Goal: Task Accomplishment & Management: Use online tool/utility

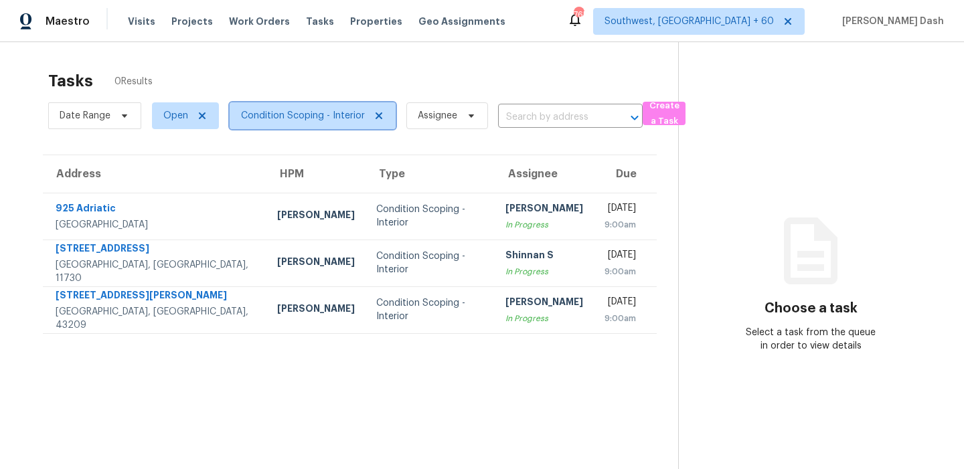
click at [283, 116] on span "Condition Scoping - Interior" at bounding box center [303, 115] width 124 height 13
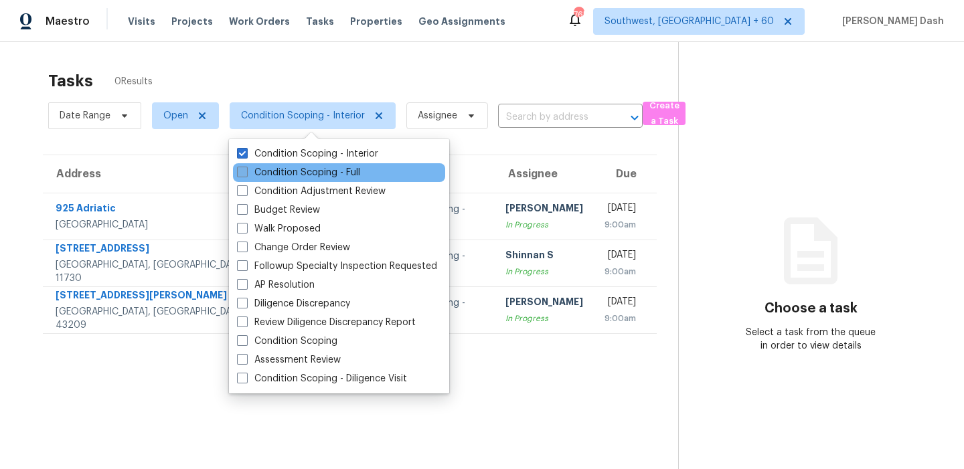
click at [297, 168] on label "Condition Scoping - Full" at bounding box center [298, 172] width 123 height 13
click at [246, 168] on input "Condition Scoping - Full" at bounding box center [241, 170] width 9 height 9
checkbox input "true"
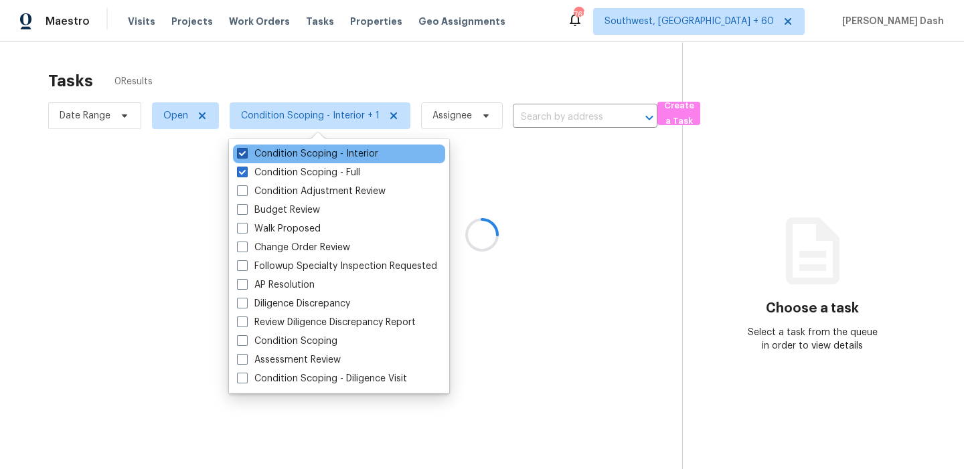
click at [297, 158] on label "Condition Scoping - Interior" at bounding box center [307, 153] width 141 height 13
click at [246, 156] on input "Condition Scoping - Interior" at bounding box center [241, 151] width 9 height 9
checkbox input "false"
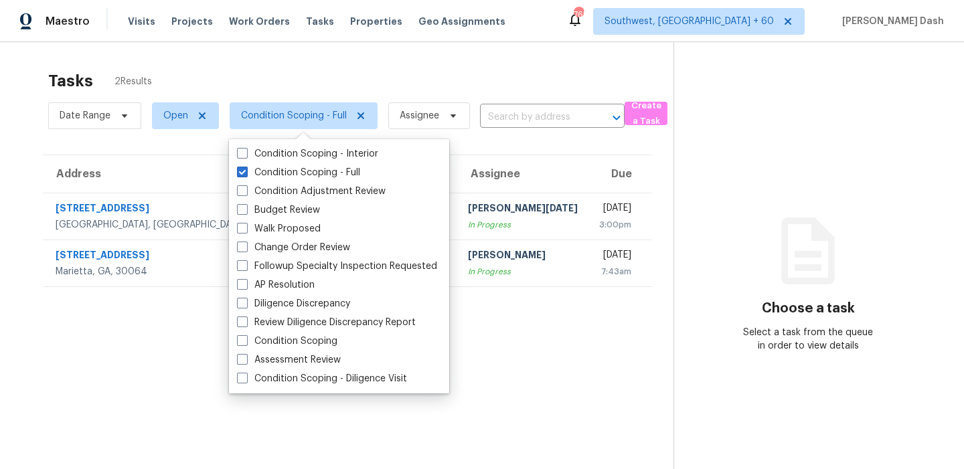
click at [262, 72] on div "Tasks 2 Results" at bounding box center [360, 81] width 625 height 35
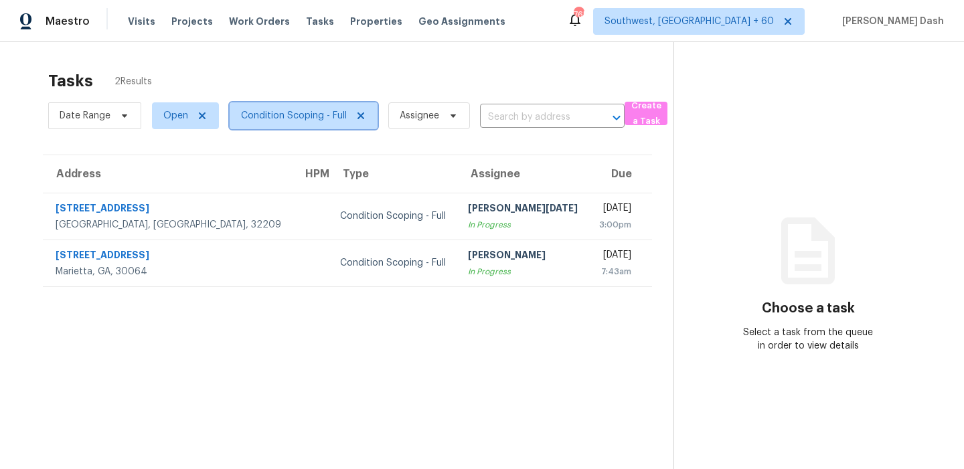
click at [307, 119] on span "Condition Scoping - Full" at bounding box center [294, 115] width 106 height 13
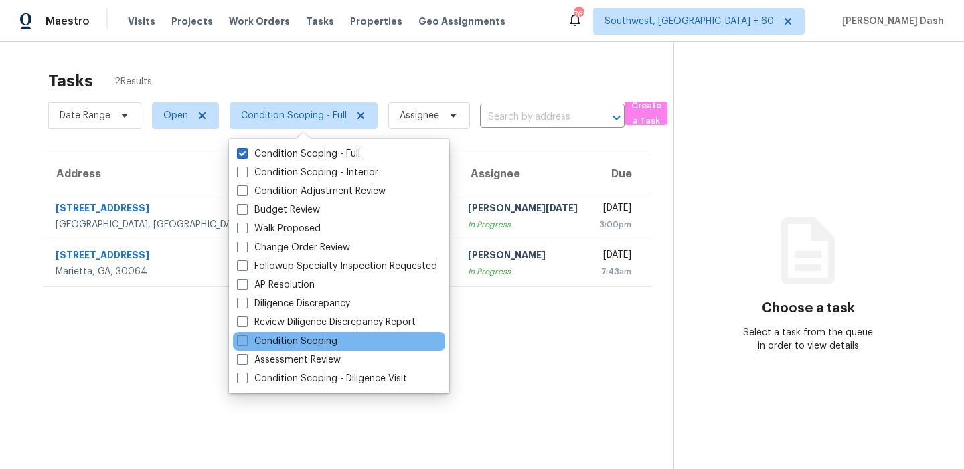
click at [291, 350] on div "Condition Scoping" at bounding box center [339, 341] width 212 height 19
click at [291, 343] on label "Condition Scoping" at bounding box center [287, 341] width 100 height 13
click at [246, 343] on input "Condition Scoping" at bounding box center [241, 339] width 9 height 9
checkbox input "true"
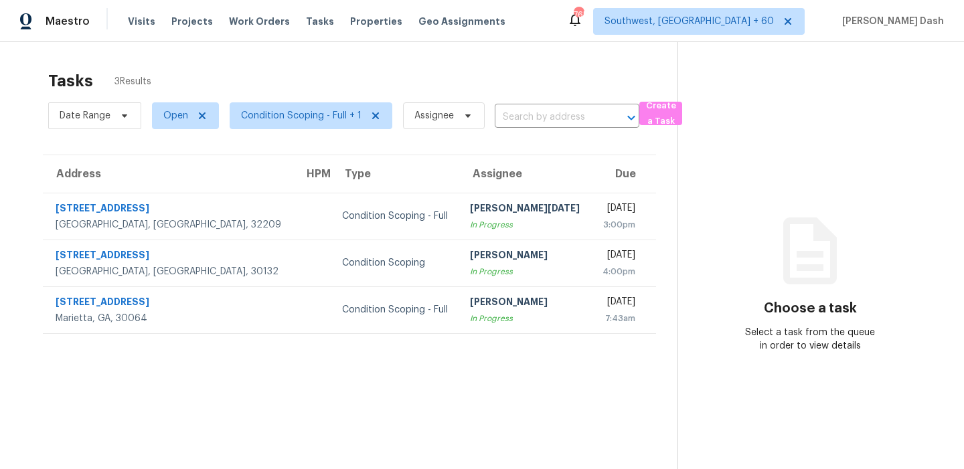
click at [325, 76] on div "Tasks 3 Results" at bounding box center [362, 81] width 629 height 35
click at [322, 112] on span "Condition Scoping - Full + 1" at bounding box center [301, 115] width 121 height 13
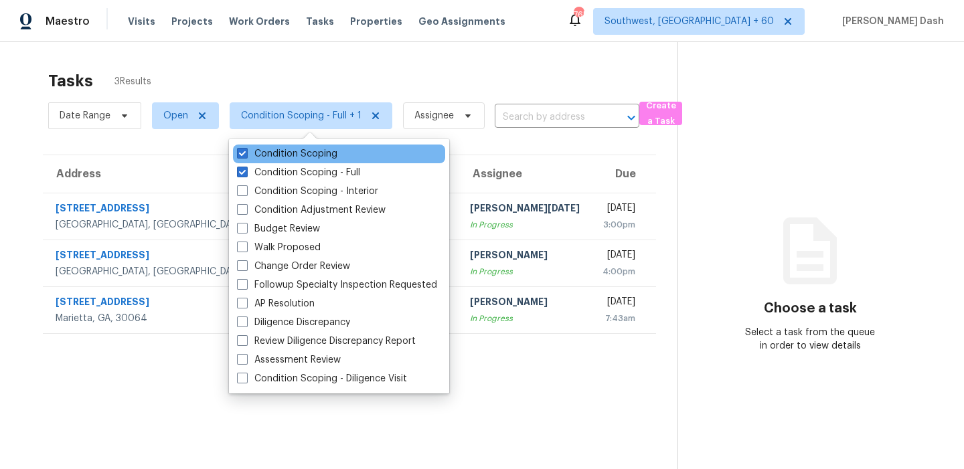
click at [318, 161] on div "Condition Scoping" at bounding box center [339, 154] width 212 height 19
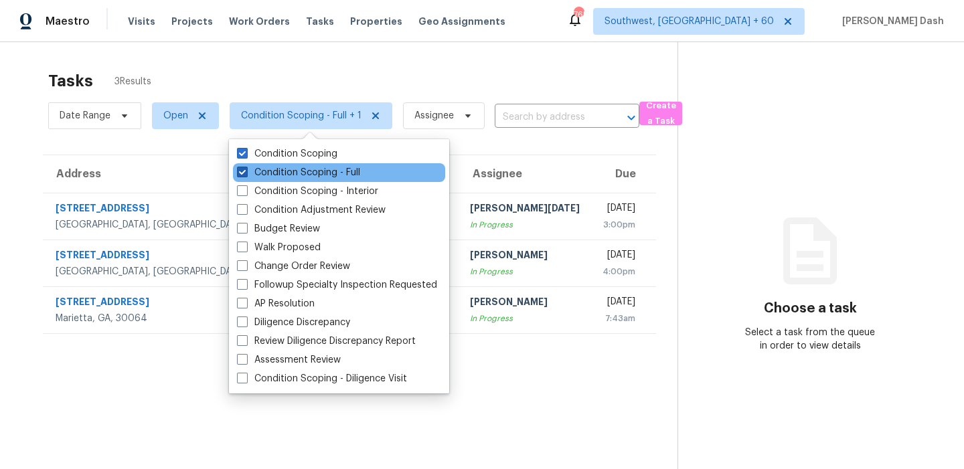
click at [315, 175] on label "Condition Scoping - Full" at bounding box center [298, 172] width 123 height 13
click at [246, 175] on input "Condition Scoping - Full" at bounding box center [241, 170] width 9 height 9
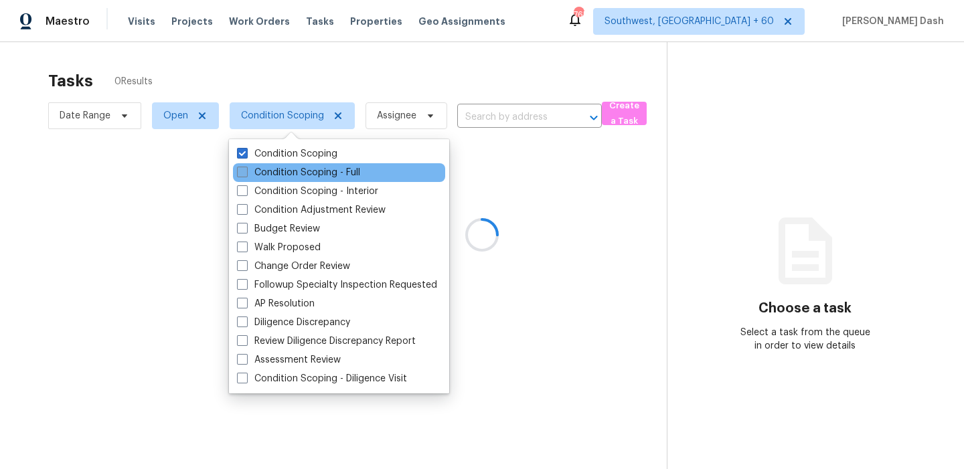
click at [321, 173] on label "Condition Scoping - Full" at bounding box center [298, 172] width 123 height 13
click at [246, 173] on input "Condition Scoping - Full" at bounding box center [241, 170] width 9 height 9
checkbox input "true"
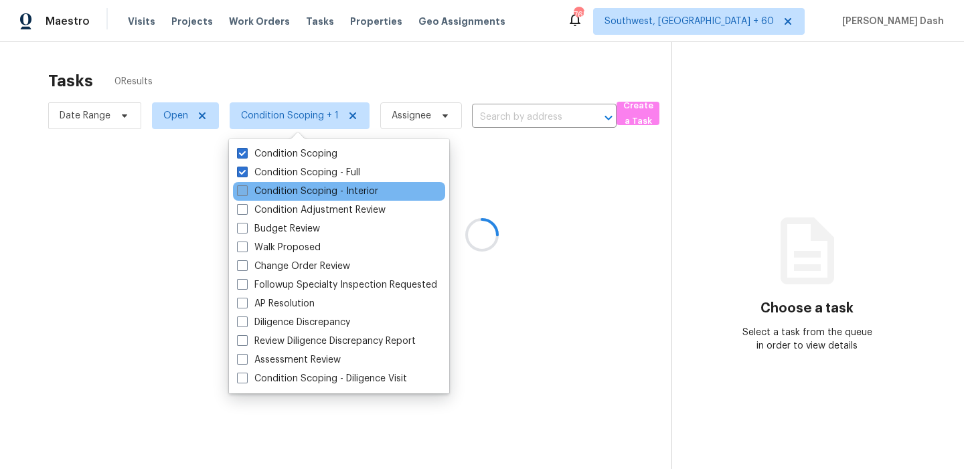
click at [317, 195] on label "Condition Scoping - Interior" at bounding box center [307, 191] width 141 height 13
click at [246, 194] on input "Condition Scoping - Interior" at bounding box center [241, 189] width 9 height 9
checkbox input "true"
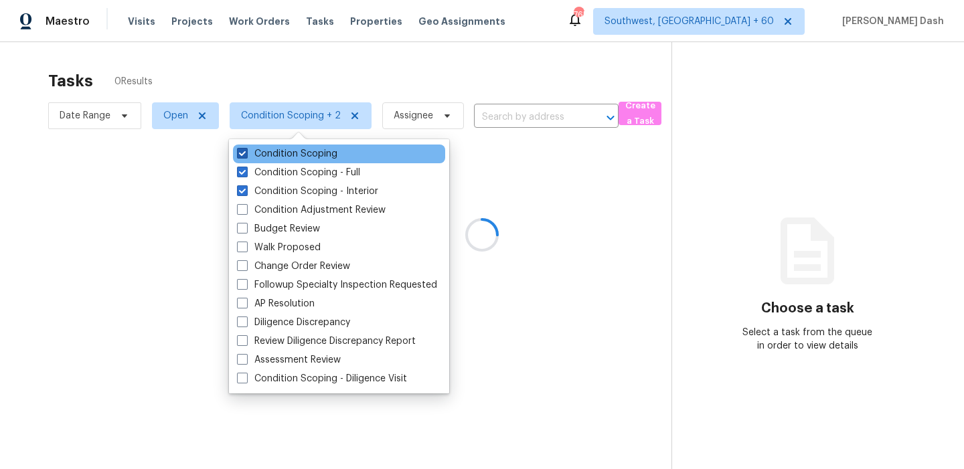
click at [319, 155] on label "Condition Scoping" at bounding box center [287, 153] width 100 height 13
click at [246, 155] on input "Condition Scoping" at bounding box center [241, 151] width 9 height 9
checkbox input "false"
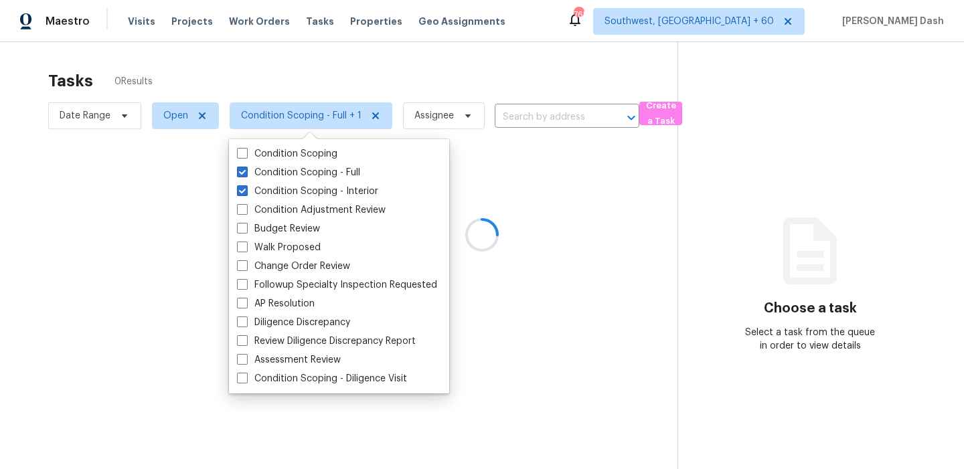
click at [305, 75] on div at bounding box center [482, 234] width 964 height 469
